Goal: Task Accomplishment & Management: Manage account settings

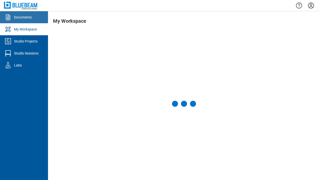
click at [24, 17] on div "Documents" at bounding box center [23, 17] width 18 height 5
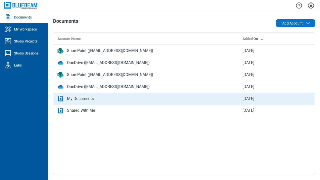
click at [84, 98] on div "My Documents" at bounding box center [80, 99] width 27 height 6
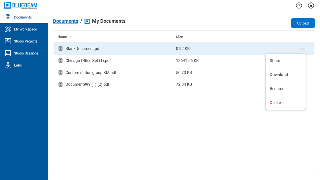
click at [303, 47] on icon "context-menu" at bounding box center [303, 49] width 6 height 6
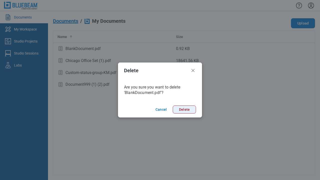
click at [191, 110] on button "Delete" at bounding box center [184, 110] width 23 height 8
